Goal: Transaction & Acquisition: Purchase product/service

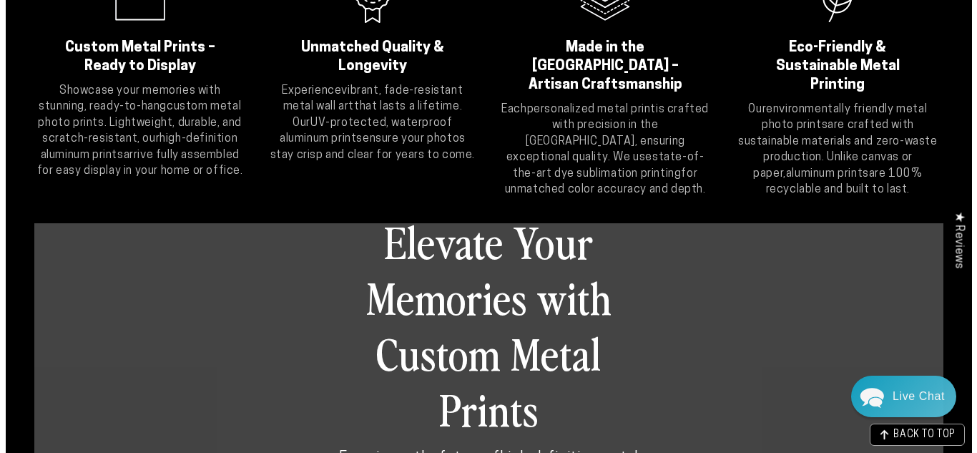
scroll to position [572, 0]
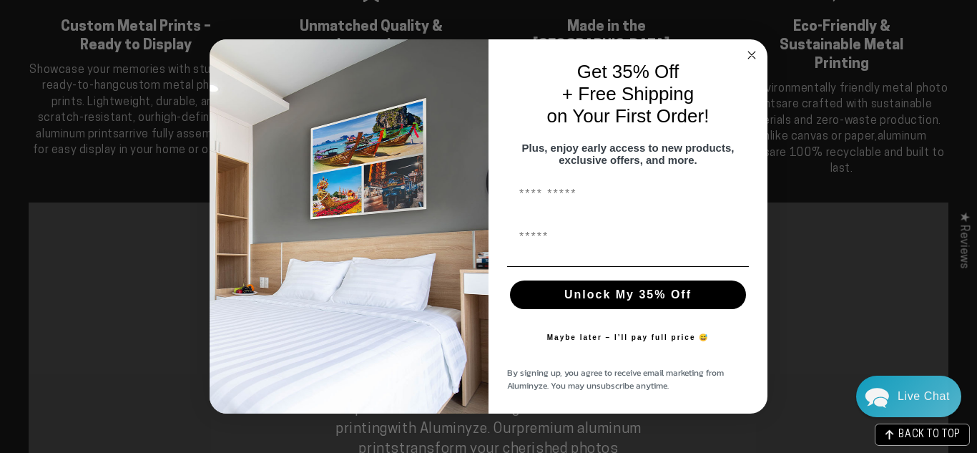
click at [749, 47] on circle "Close dialog" at bounding box center [752, 54] width 16 height 16
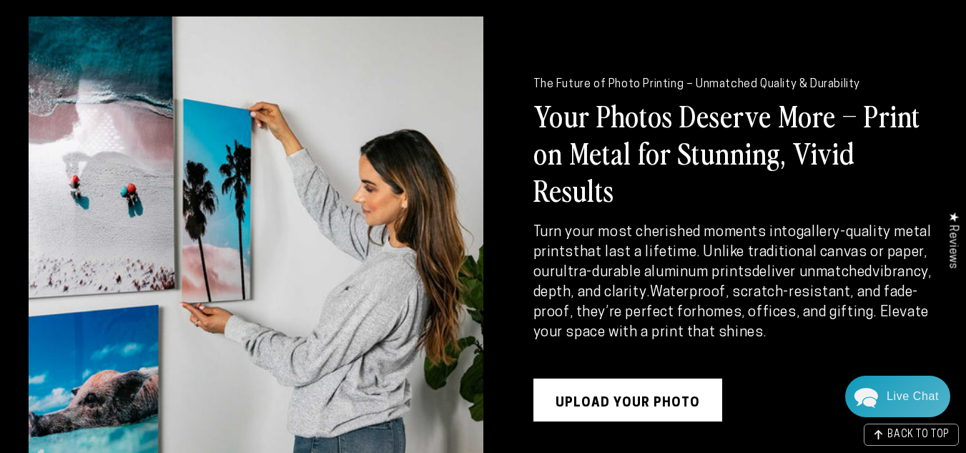
scroll to position [1569, 0]
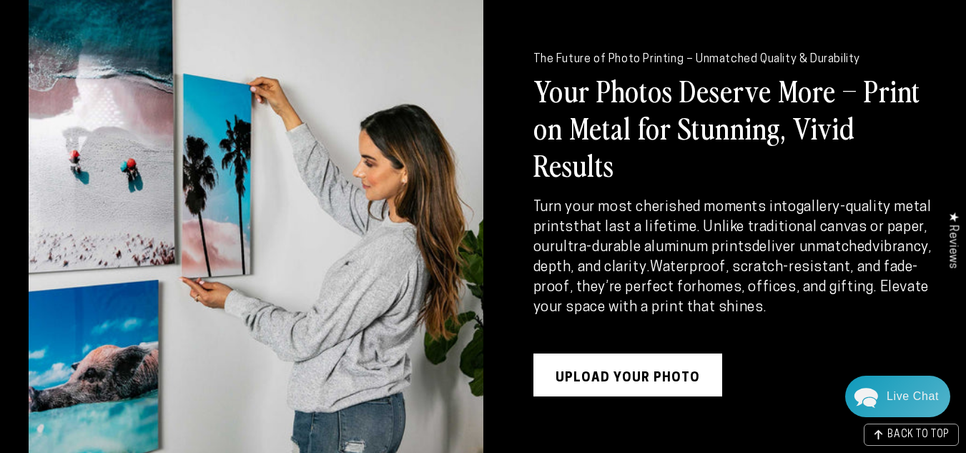
click at [636, 353] on link "UPLOAD YOUR PHOTO" at bounding box center [628, 374] width 189 height 43
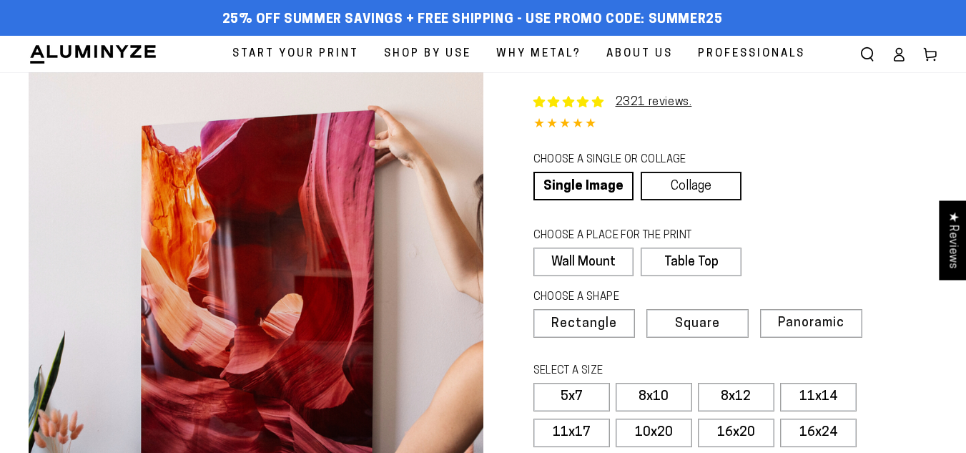
select select "**********"
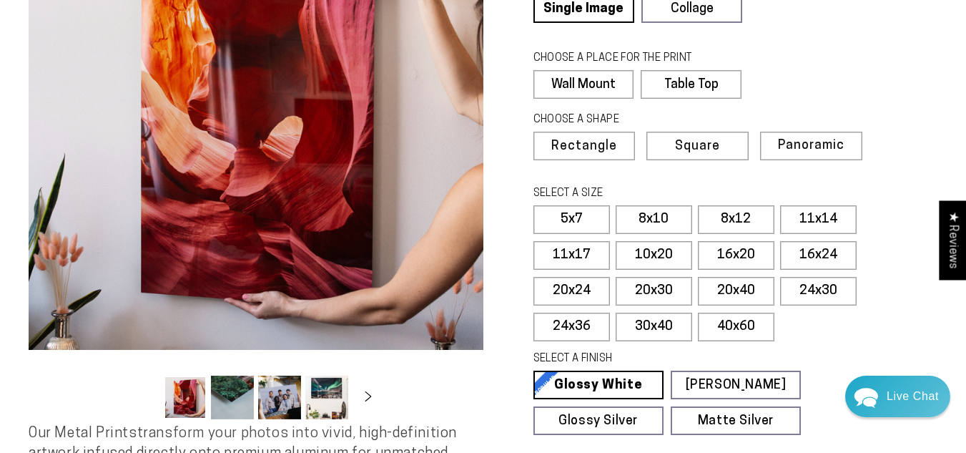
scroll to position [215, 0]
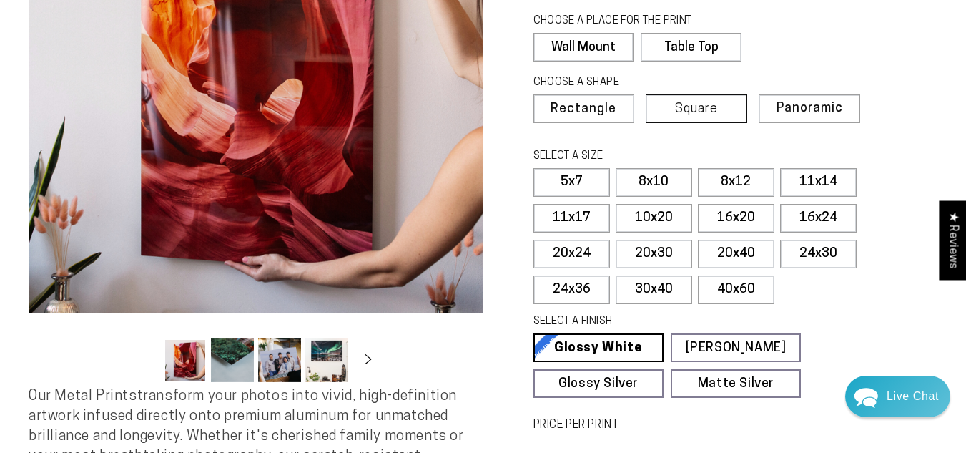
click at [722, 114] on label "Square" at bounding box center [697, 108] width 102 height 29
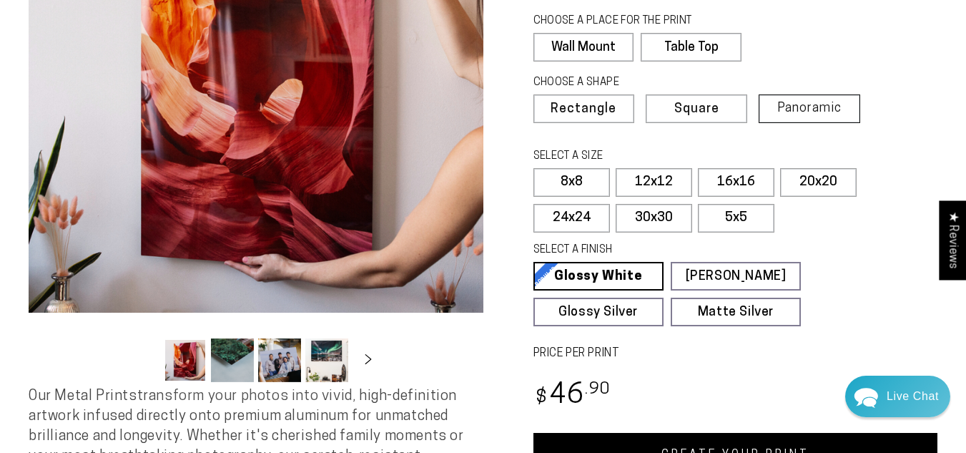
click at [793, 102] on span "Panoramic" at bounding box center [809, 109] width 64 height 14
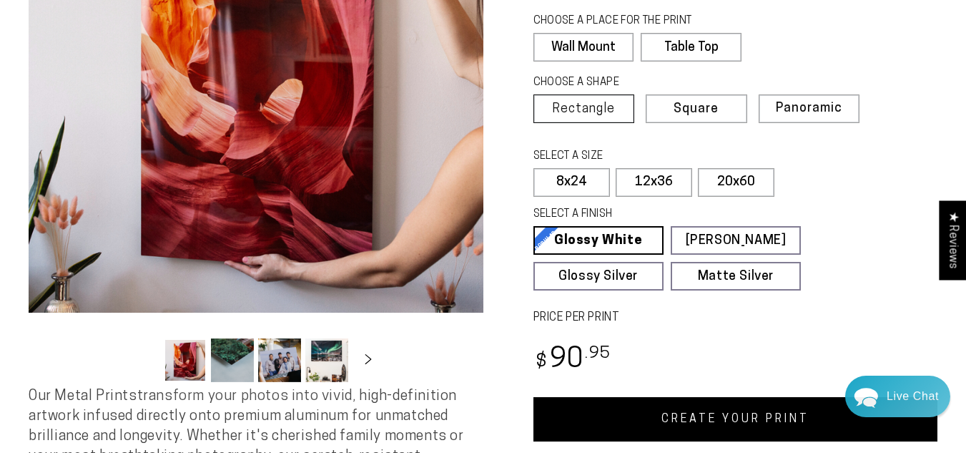
click at [602, 104] on span "Rectangle" at bounding box center [583, 109] width 63 height 13
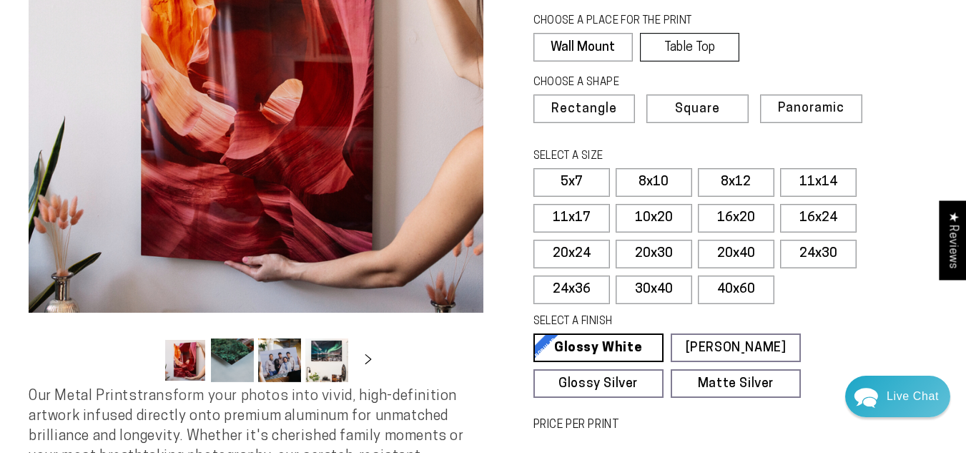
click at [685, 38] on label "Table Top" at bounding box center [689, 47] width 99 height 29
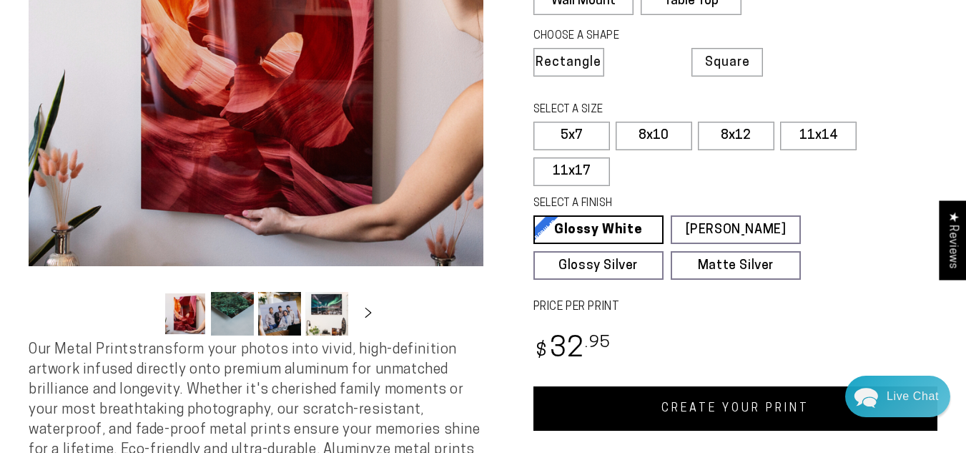
scroll to position [286, 0]
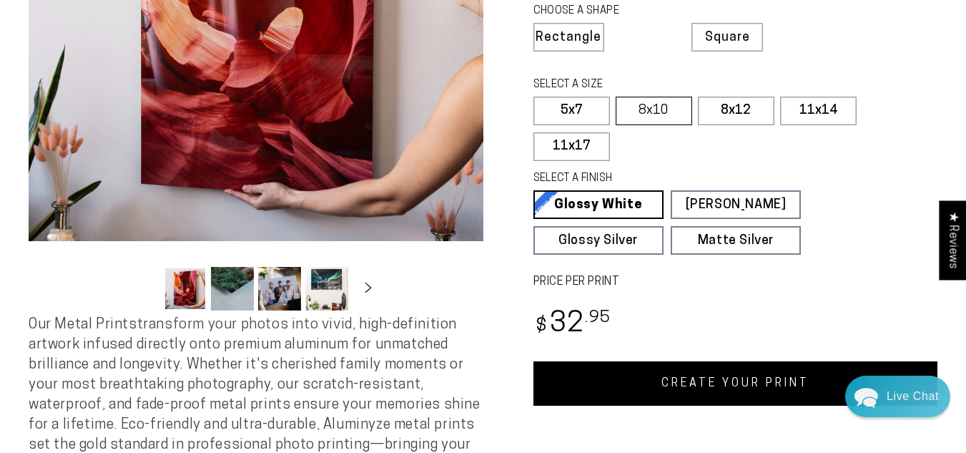
click at [643, 114] on label "8x10" at bounding box center [654, 111] width 77 height 29
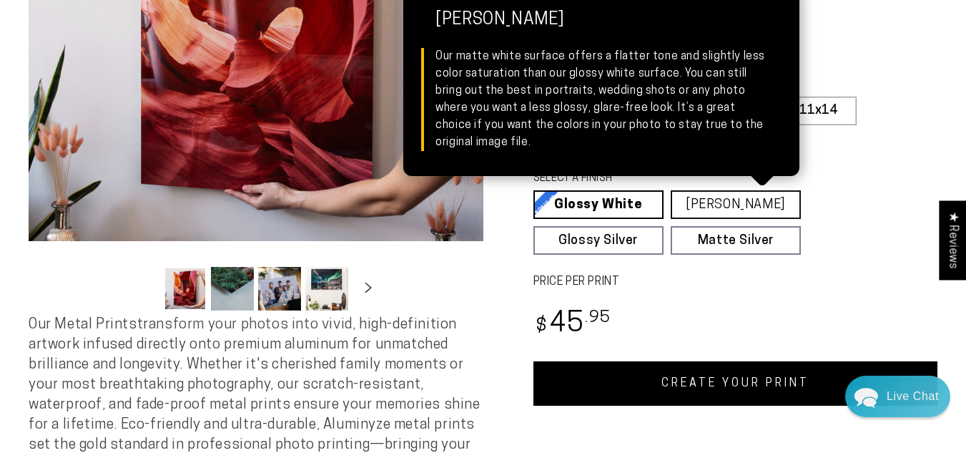
click at [697, 192] on link "Matte White Matte White Our matte white surface offers a flatter tone and sligh…" at bounding box center [736, 204] width 130 height 29
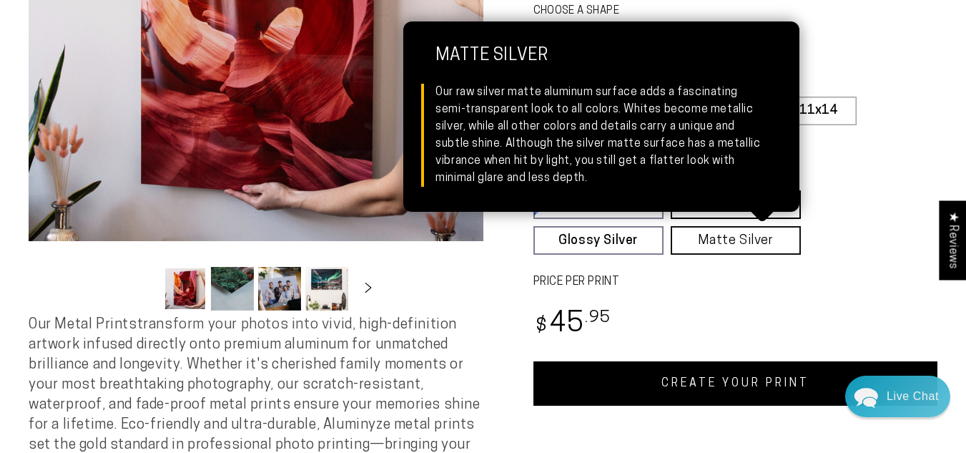
click at [709, 244] on link "Matte Silver Matte Silver Our raw silver matte aluminum surface adds a fascinat…" at bounding box center [736, 240] width 130 height 29
